Goal: Transaction & Acquisition: Purchase product/service

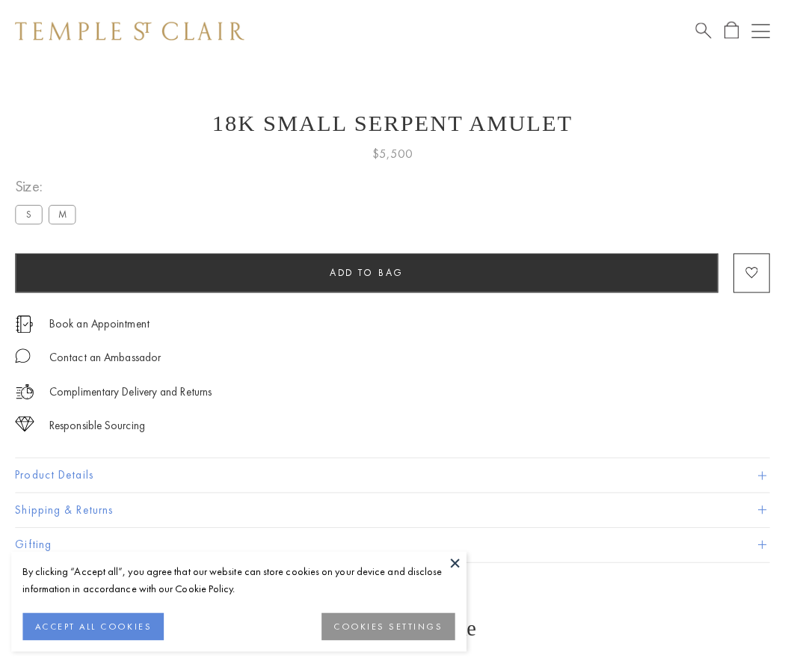
scroll to position [60, 0]
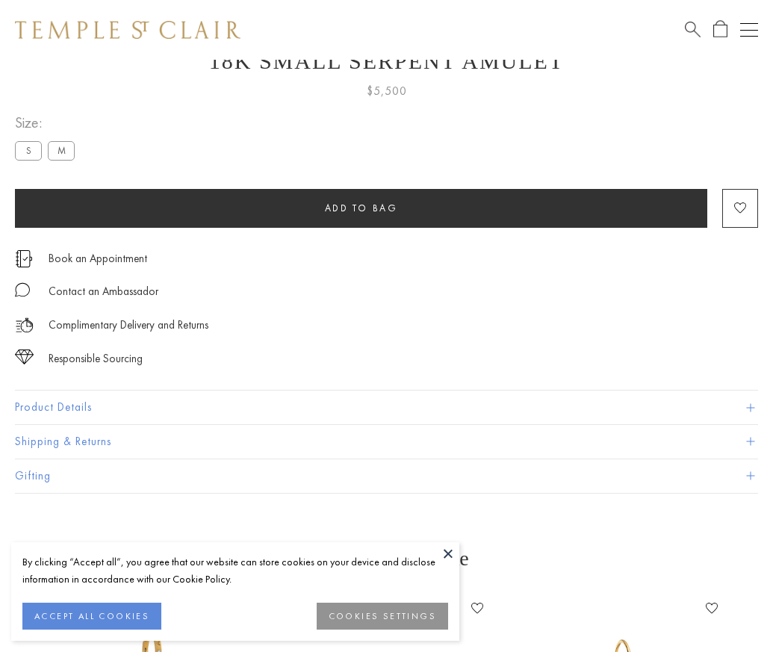
click at [361, 208] on span "Add to bag" at bounding box center [361, 208] width 73 height 13
